Goal: Find specific page/section: Find specific page/section

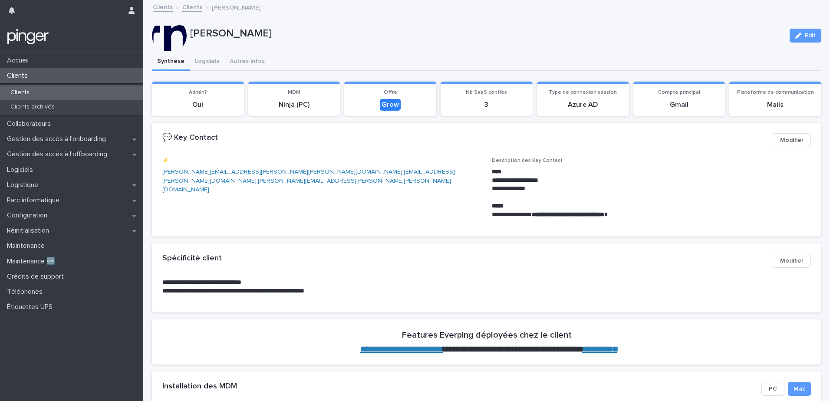
click at [58, 94] on div "Clients" at bounding box center [71, 92] width 143 height 14
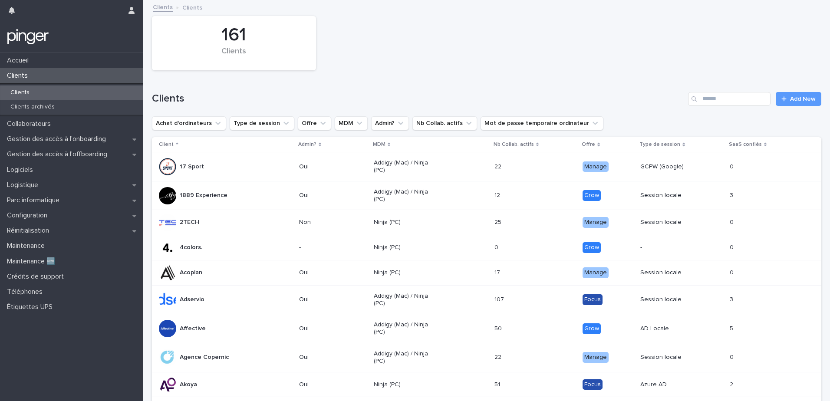
click at [203, 168] on div "17 Sport" at bounding box center [225, 166] width 133 height 17
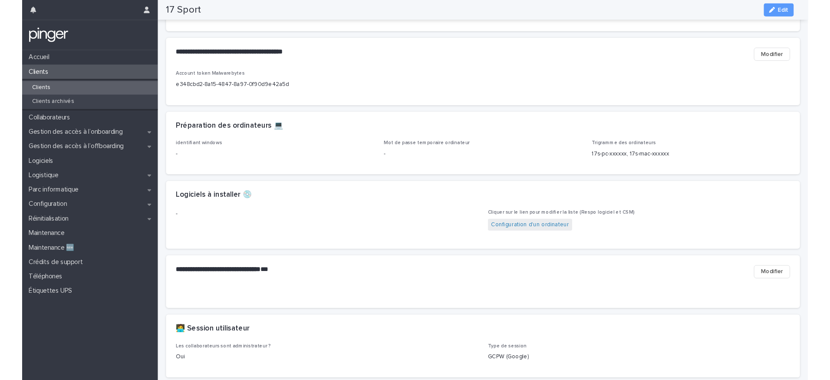
scroll to position [347, 0]
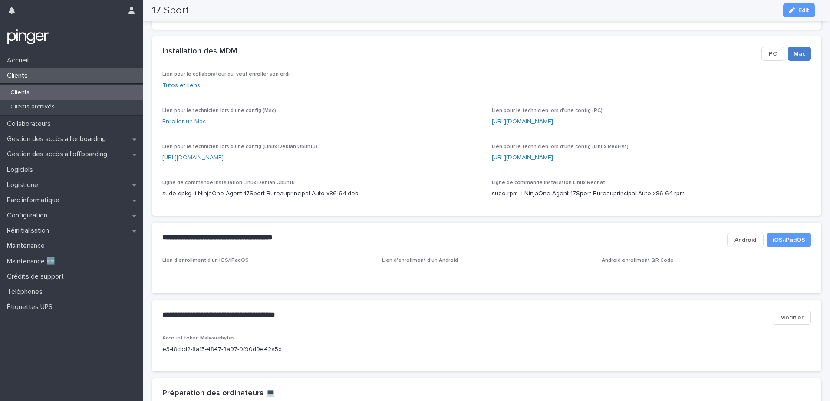
click at [793, 54] on span "Mac" at bounding box center [799, 53] width 12 height 9
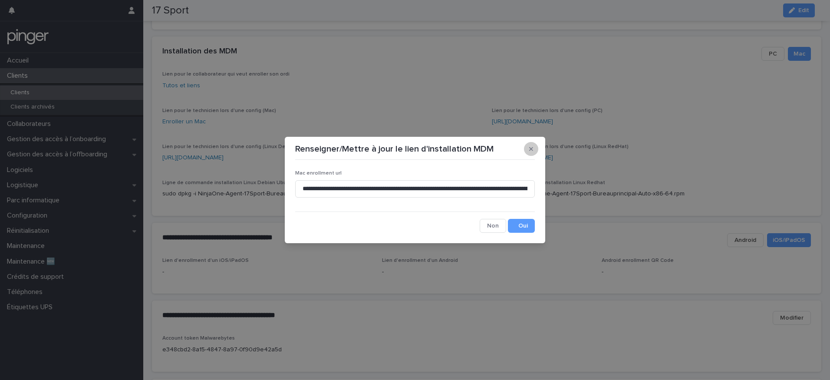
click at [532, 144] on button "button" at bounding box center [531, 149] width 14 height 14
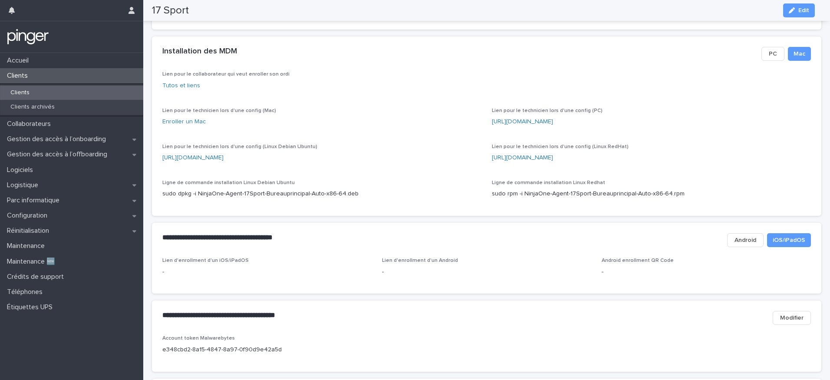
click at [776, 54] on button "PC" at bounding box center [772, 54] width 23 height 14
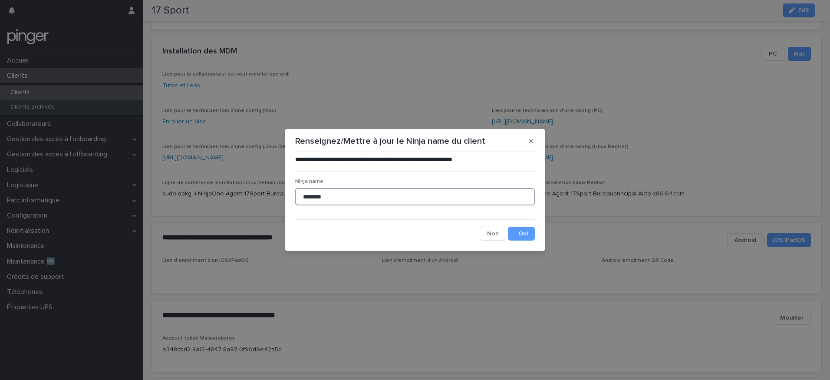
drag, startPoint x: 346, startPoint y: 194, endPoint x: 291, endPoint y: 190, distance: 55.7
click at [291, 190] on section "**********" at bounding box center [415, 190] width 260 height 122
click at [488, 238] on button "Cancel" at bounding box center [492, 233] width 26 height 14
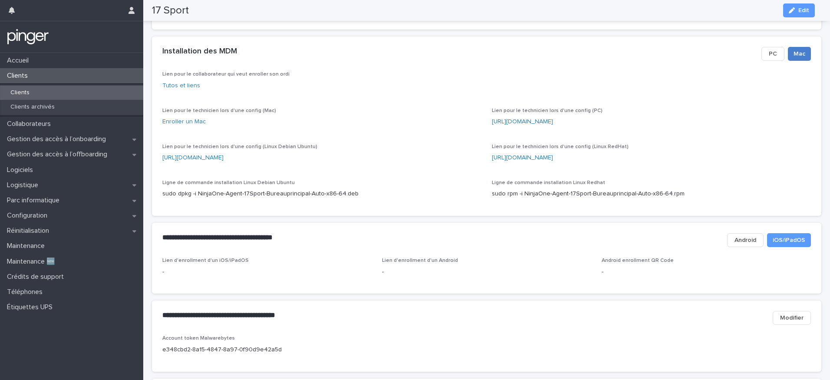
click at [793, 52] on span "Mac" at bounding box center [799, 53] width 12 height 9
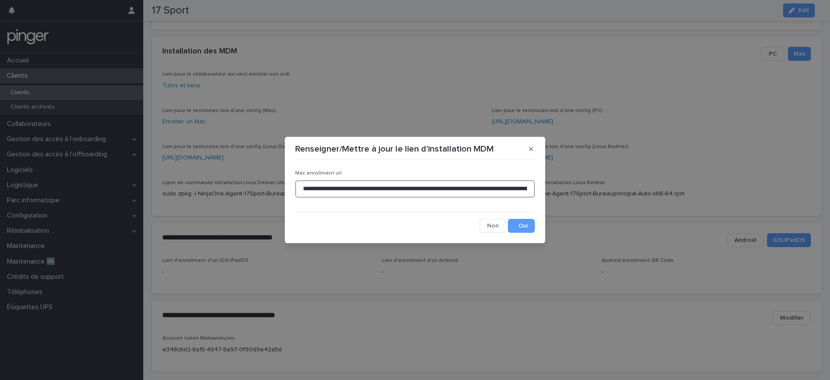
scroll to position [0, 118]
drag, startPoint x: 300, startPoint y: 190, endPoint x: 606, endPoint y: 187, distance: 305.9
click at [606, 187] on div "**********" at bounding box center [415, 190] width 830 height 380
click at [534, 149] on button "button" at bounding box center [531, 149] width 14 height 14
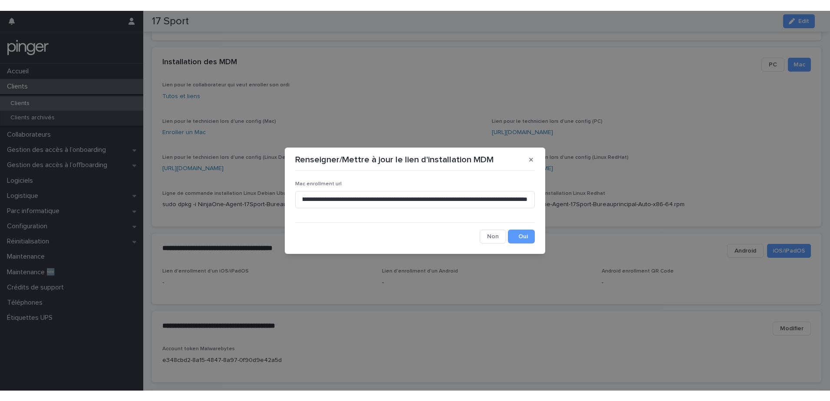
scroll to position [0, 0]
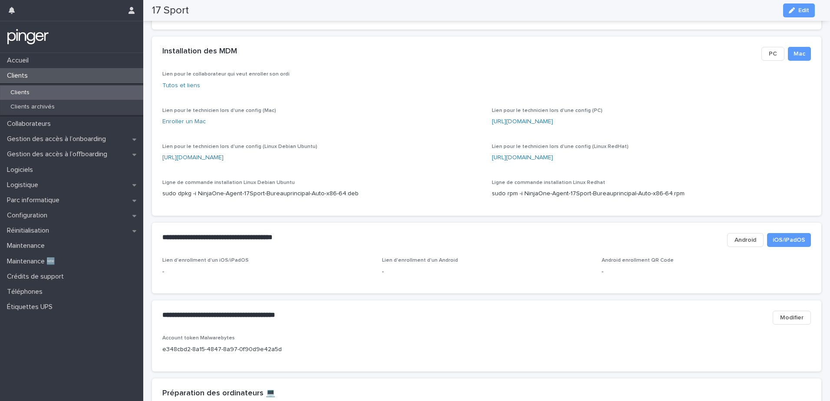
click at [38, 78] on div "Clients" at bounding box center [71, 75] width 143 height 15
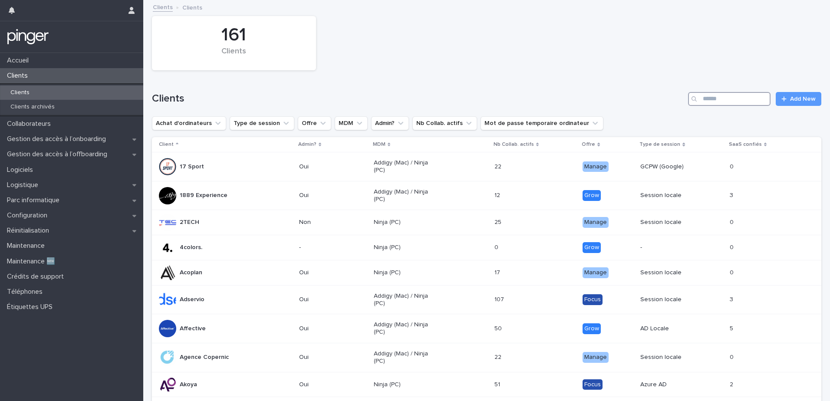
click at [713, 98] on input "Search" at bounding box center [729, 99] width 82 height 14
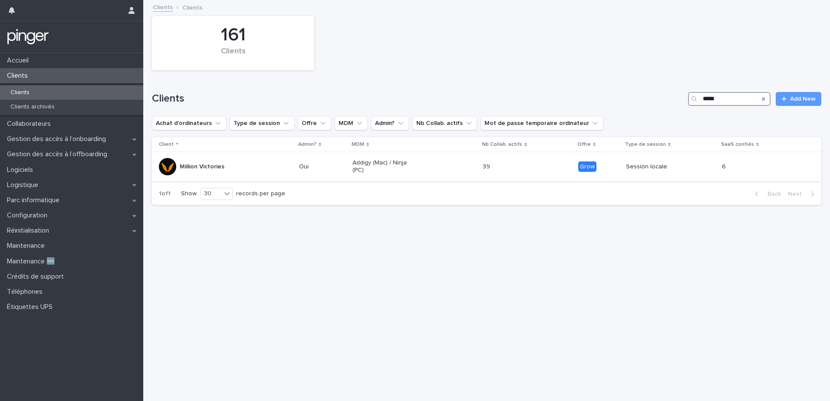
type input "*****"
click at [179, 170] on div "Million Victories" at bounding box center [225, 166] width 133 height 17
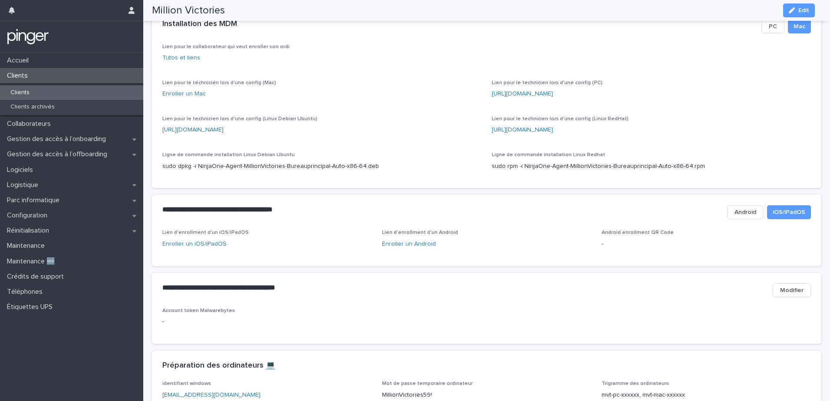
scroll to position [404, 0]
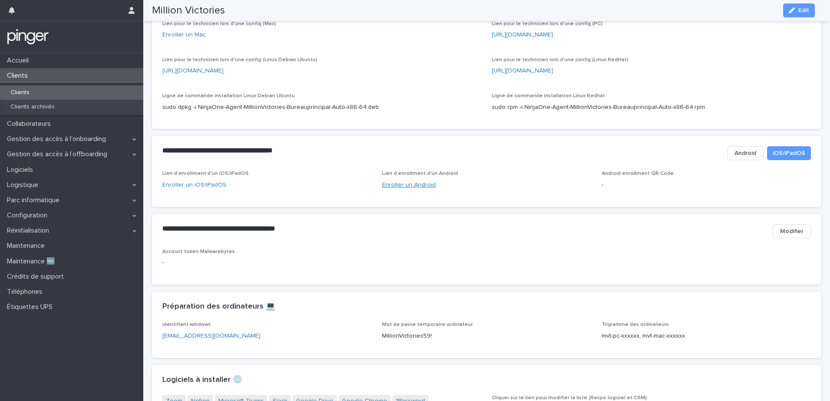
click at [402, 188] on link "Enroller un Android" at bounding box center [409, 185] width 54 height 6
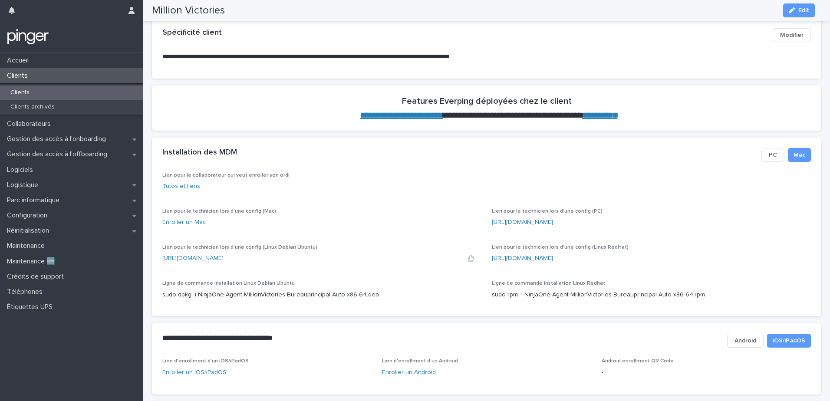
scroll to position [391, 0]
